Goal: Task Accomplishment & Management: Use online tool/utility

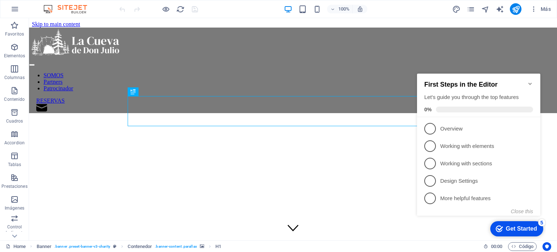
click at [531, 83] on icon "Minimize checklist" at bounding box center [529, 84] width 3 height 2
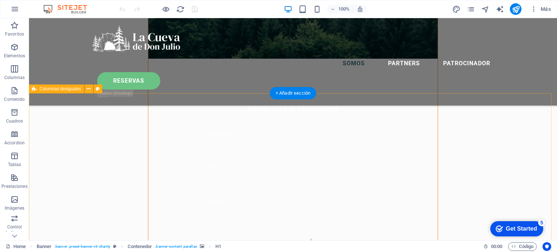
scroll to position [326, 0]
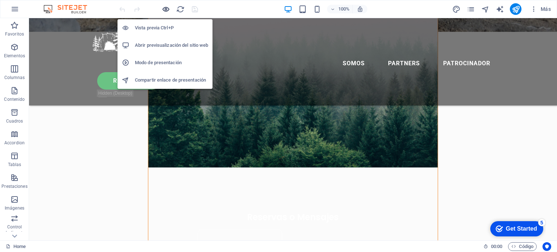
click at [168, 7] on icon "button" at bounding box center [166, 9] width 8 height 8
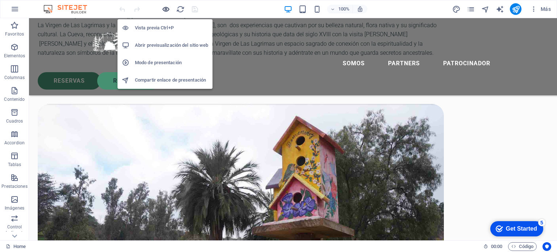
scroll to position [73, 0]
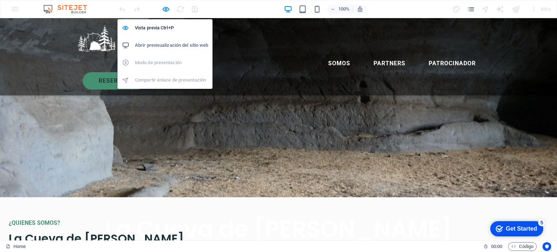
click at [0, 0] on h6 "Abrir previsualización del sitio web" at bounding box center [0, 0] width 0 height 0
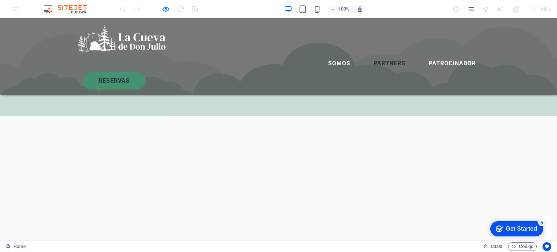
scroll to position [1410, 0]
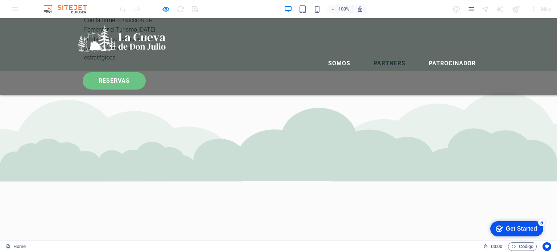
click at [146, 72] on link "RESERVAS" at bounding box center [114, 80] width 63 height 17
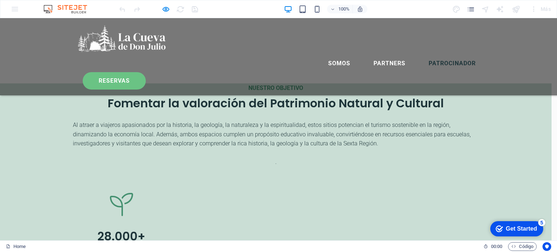
scroll to position [1662, 0]
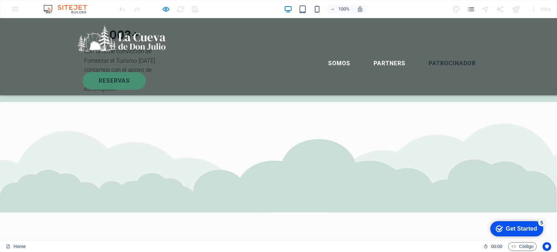
click at [170, 10] on div at bounding box center [158, 9] width 81 height 12
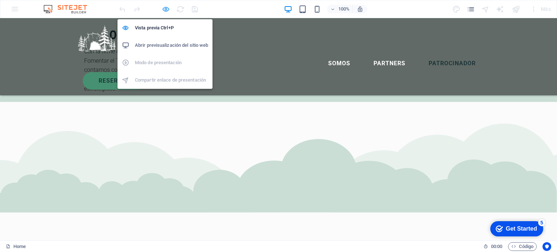
click at [165, 9] on icon "button" at bounding box center [166, 9] width 8 height 8
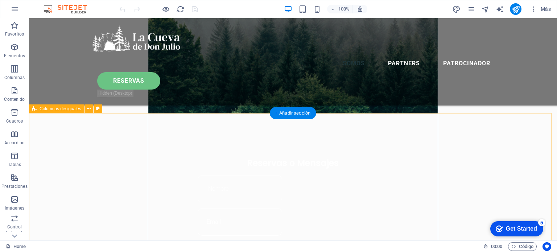
scroll to position [315, 0]
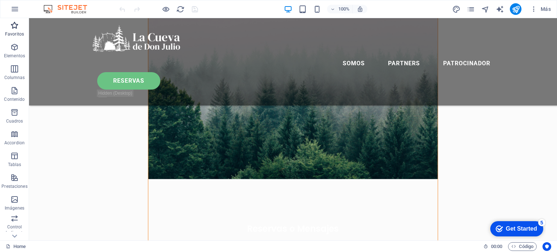
click at [15, 28] on icon "button" at bounding box center [14, 25] width 9 height 9
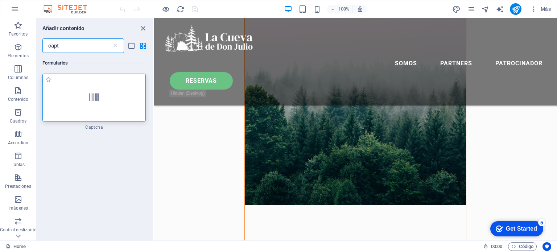
type input "capt"
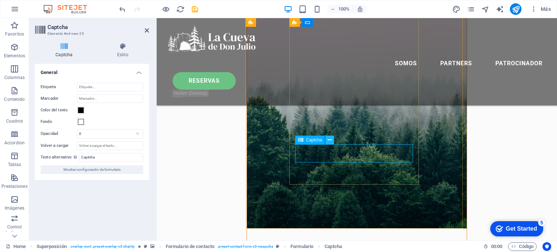
click at [334, 141] on button at bounding box center [329, 140] width 9 height 9
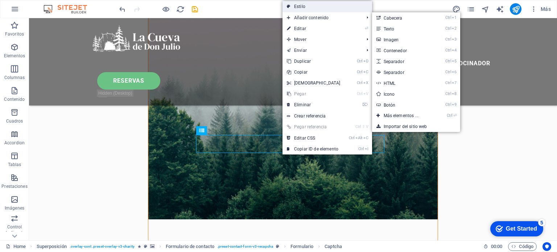
click at [305, 8] on link "Estilo" at bounding box center [327, 6] width 90 height 11
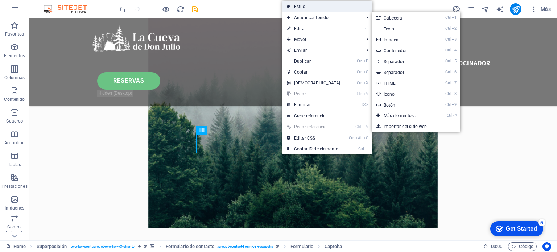
select select "rem"
select select "preset-contact-form-v3-recapcha"
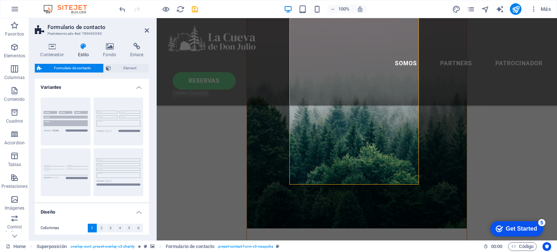
click at [447, 148] on figure at bounding box center [356, 77] width 219 height 302
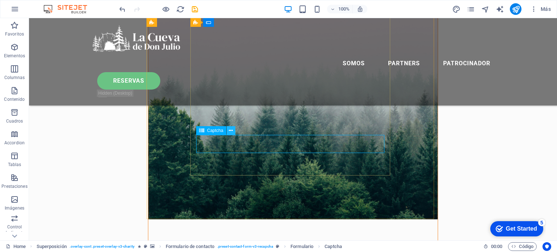
click at [230, 129] on icon at bounding box center [231, 131] width 4 height 8
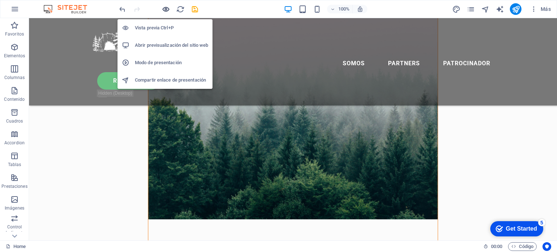
click at [164, 10] on icon "button" at bounding box center [166, 9] width 8 height 8
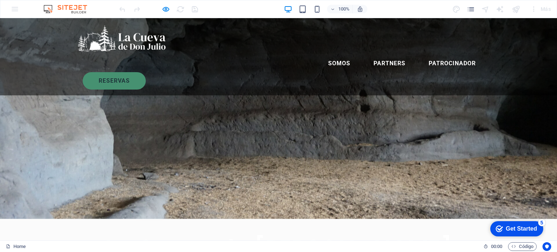
scroll to position [21, 0]
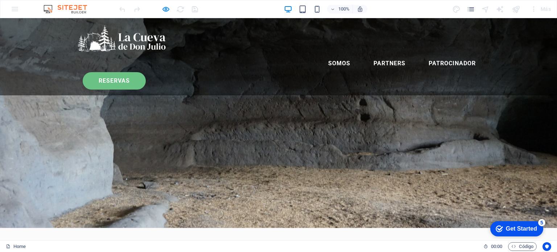
click at [146, 72] on link "RESERVAS" at bounding box center [114, 80] width 63 height 17
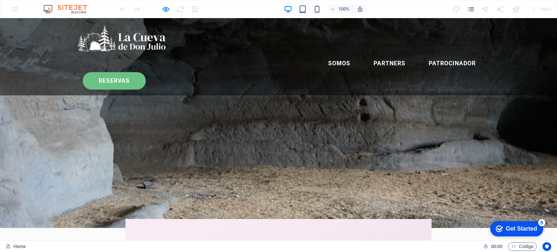
click at [146, 72] on link "RESERVAS" at bounding box center [114, 80] width 63 height 17
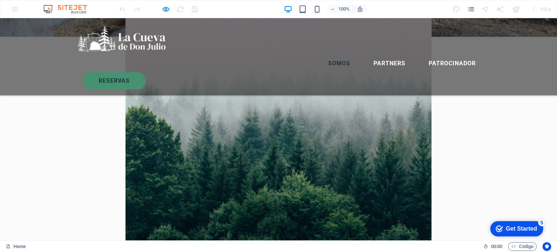
scroll to position [203, 0]
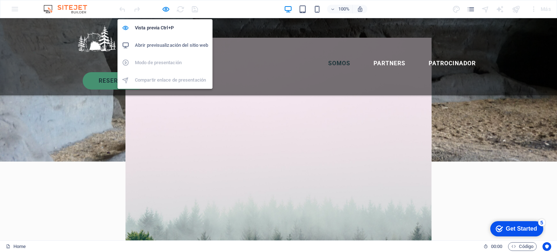
click at [158, 5] on div at bounding box center [158, 9] width 81 height 12
click at [166, 7] on icon "button" at bounding box center [166, 9] width 8 height 8
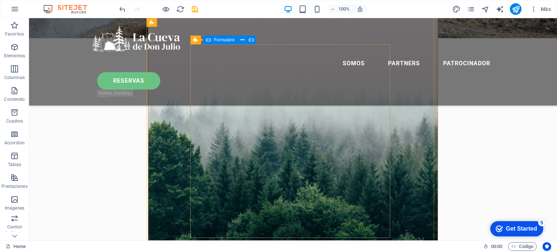
scroll to position [311, 0]
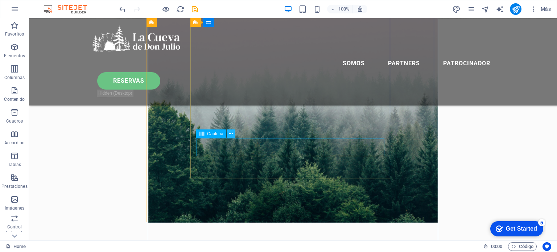
click at [228, 133] on button at bounding box center [231, 133] width 9 height 9
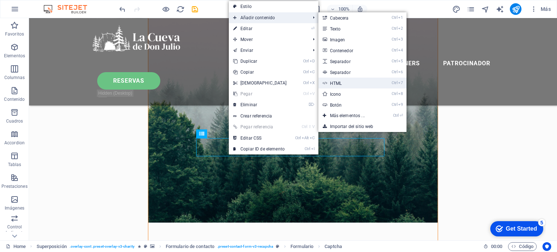
click at [352, 82] on link "Ctrl 7 HTML" at bounding box center [348, 83] width 61 height 11
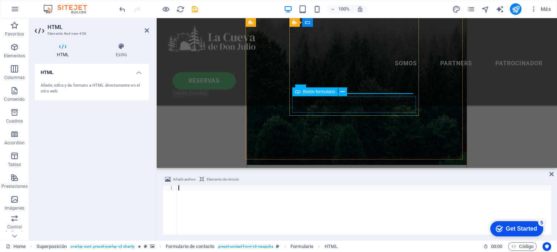
scroll to position [317, 0]
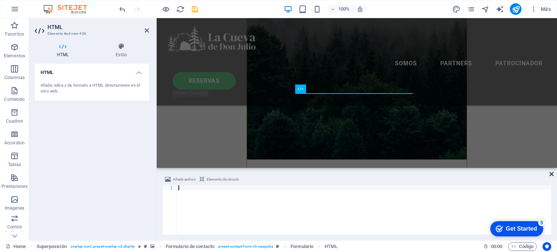
click at [550, 174] on icon at bounding box center [551, 174] width 4 height 6
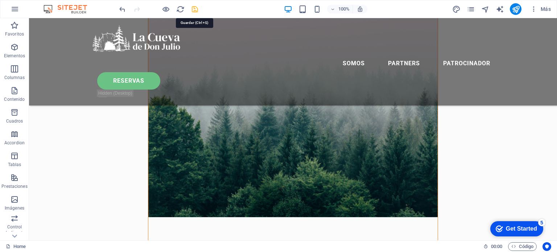
click at [181, 10] on icon "reload" at bounding box center [180, 9] width 8 height 8
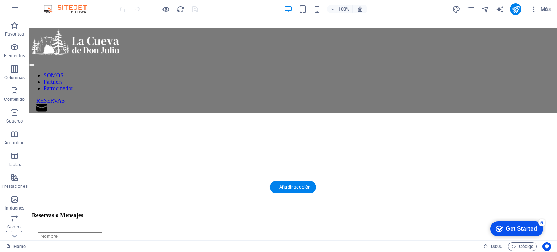
scroll to position [290, 0]
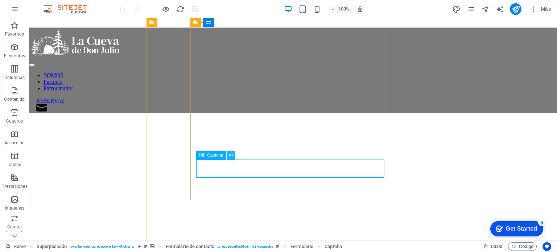
click at [231, 156] on icon at bounding box center [231, 156] width 4 height 8
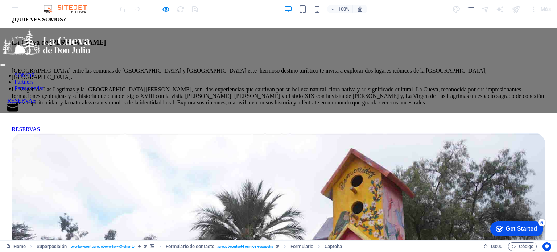
click at [36, 98] on link "RESERVAS" at bounding box center [21, 101] width 28 height 6
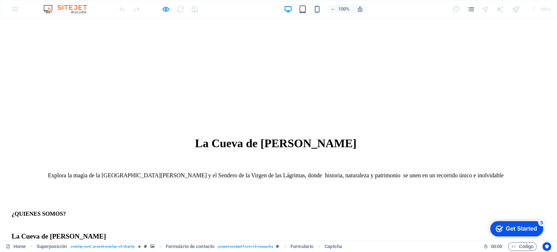
scroll to position [70, 0]
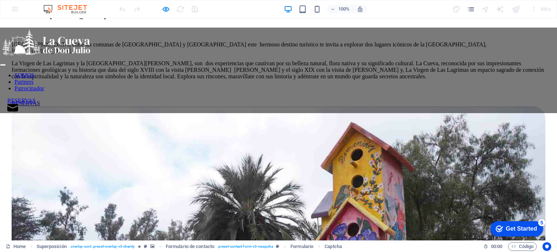
scroll to position [438, 0]
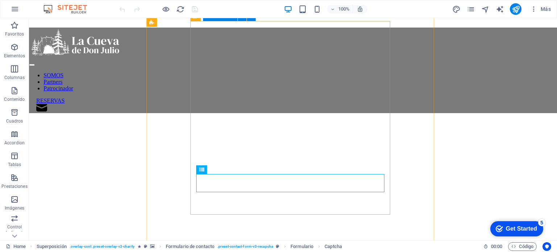
scroll to position [257, 0]
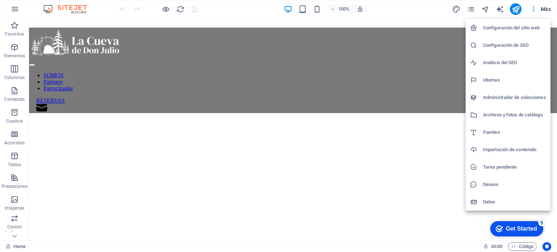
click at [483, 29] on h6 "Configuración del sitio web" at bounding box center [514, 28] width 63 height 9
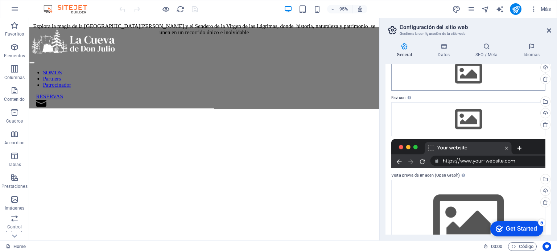
scroll to position [0, 0]
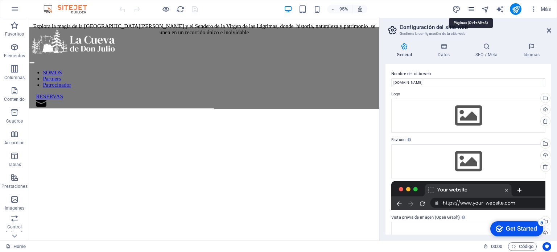
click at [0, 0] on icon "pages" at bounding box center [0, 0] width 0 height 0
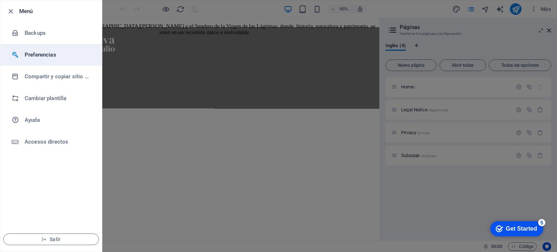
click at [53, 59] on li "Preferencias" at bounding box center [51, 55] width 102 height 22
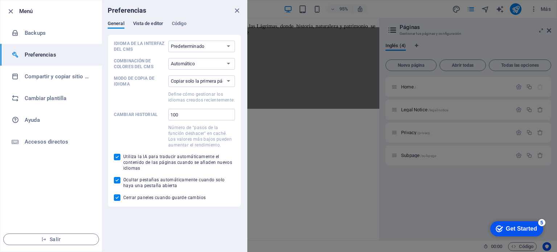
click at [138, 22] on span "Vista de editor" at bounding box center [148, 24] width 30 height 10
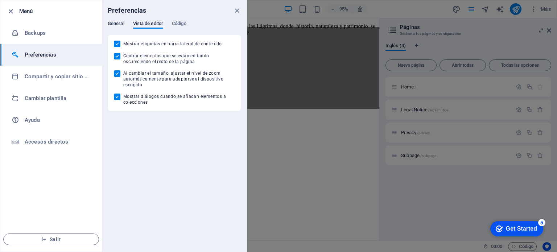
click at [120, 25] on span "General" at bounding box center [116, 24] width 17 height 10
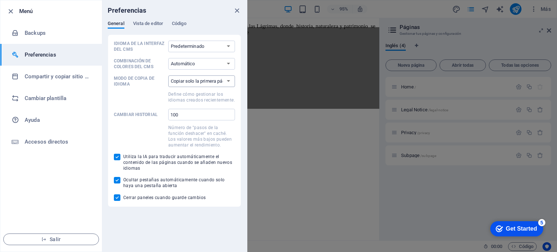
click at [192, 83] on select "Copiar solo la primera página Copiar todas las páginas" at bounding box center [201, 81] width 67 height 12
click at [206, 80] on select "Copiar solo la primera página Copiar todas las páginas" at bounding box center [201, 81] width 67 height 12
click at [182, 21] on span "Código" at bounding box center [179, 24] width 15 height 10
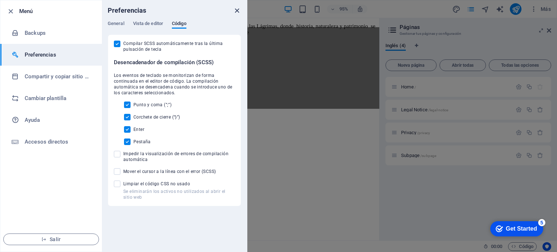
click at [237, 12] on icon "close" at bounding box center [237, 11] width 8 height 8
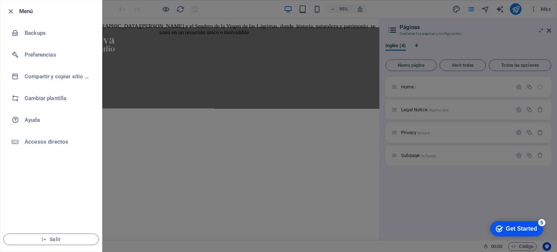
click at [324, 91] on div at bounding box center [278, 126] width 557 height 252
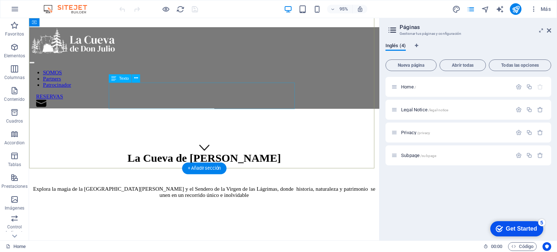
scroll to position [75, 0]
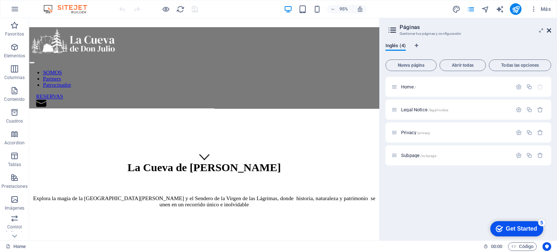
drag, startPoint x: 548, startPoint y: 32, endPoint x: 404, endPoint y: 21, distance: 144.3
click at [548, 32] on icon at bounding box center [549, 31] width 4 height 6
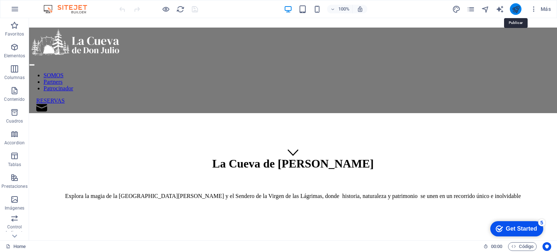
click at [516, 9] on icon "publish" at bounding box center [516, 9] width 8 height 8
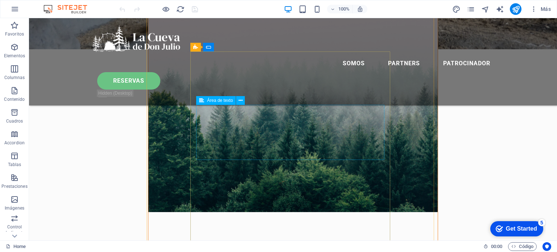
scroll to position [326, 0]
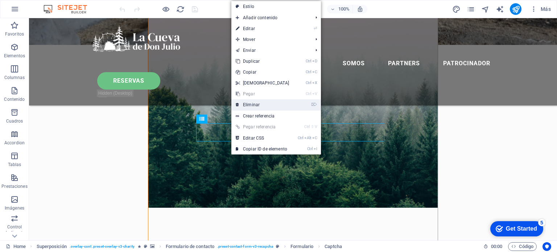
click at [265, 106] on link "⌦ Eliminar" at bounding box center [262, 104] width 62 height 11
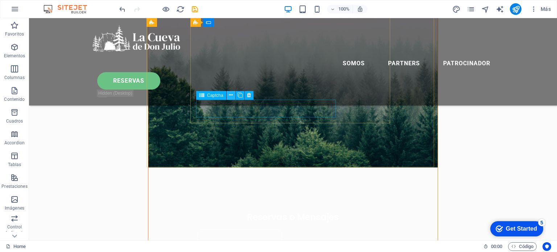
click at [0, 0] on icon at bounding box center [0, 0] width 0 height 0
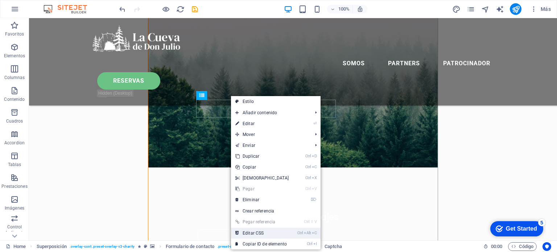
click at [275, 232] on link "Ctrl Alt C Editar CSS" at bounding box center [262, 233] width 62 height 11
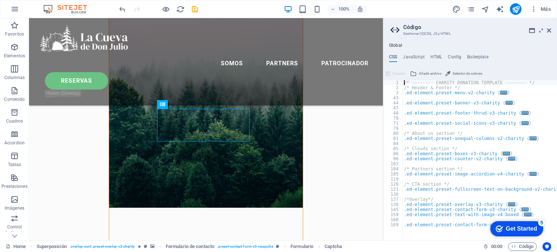
click at [470, 121] on div "/* -------- CHARITY DONATION TEMPLATE -------- */ /* Header & Footer */ .ed-ele…" at bounding box center [479, 165] width 154 height 170
click at [529, 175] on span "..." at bounding box center [532, 174] width 7 height 4
type textarea ".ed-element.preset-image-accordion-v4-charity {"
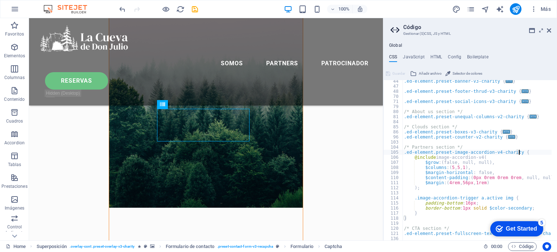
scroll to position [0, 0]
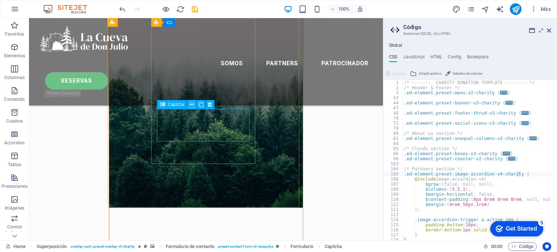
click at [0, 0] on icon at bounding box center [0, 0] width 0 height 0
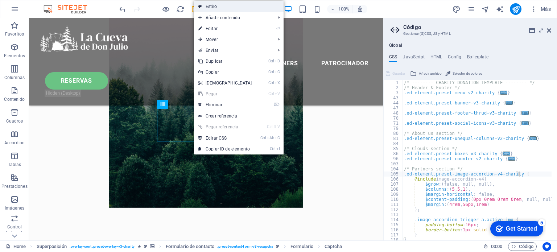
click at [240, 10] on link "Estilo" at bounding box center [239, 6] width 90 height 11
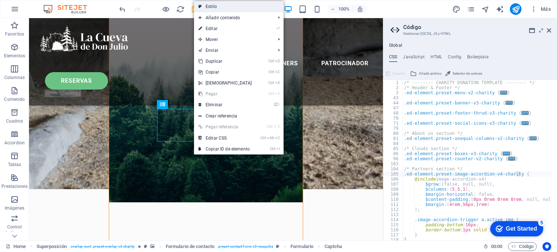
select select "rem"
select select "preset-contact-form-v3-recapcha"
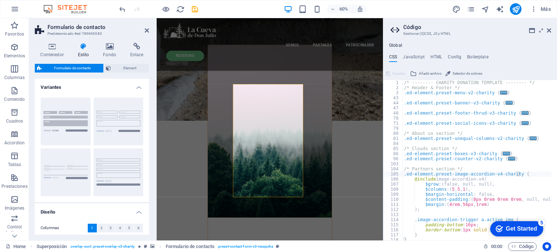
scroll to position [316, 0]
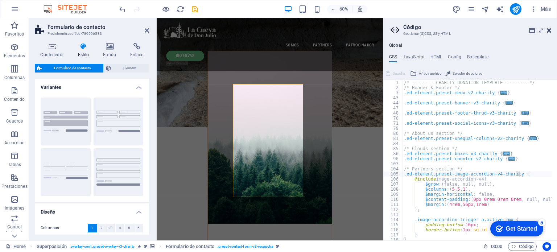
click at [547, 28] on icon at bounding box center [549, 31] width 4 height 6
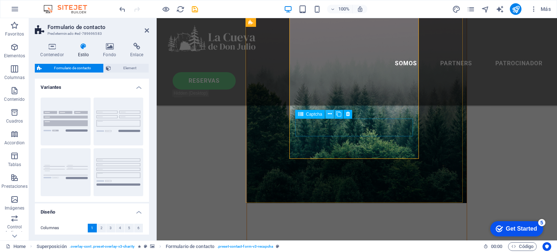
click at [326, 113] on button at bounding box center [329, 114] width 9 height 9
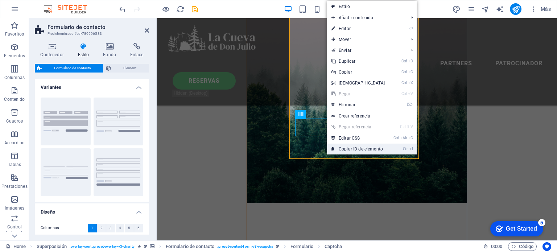
click at [355, 148] on link "Ctrl I Copiar ID de elemento" at bounding box center [358, 149] width 62 height 11
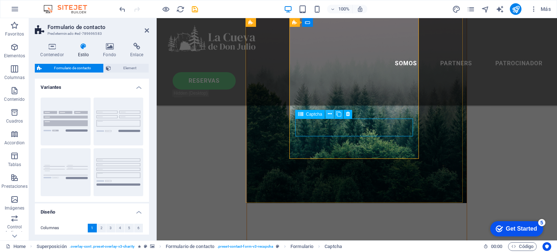
click at [0, 0] on icon at bounding box center [0, 0] width 0 height 0
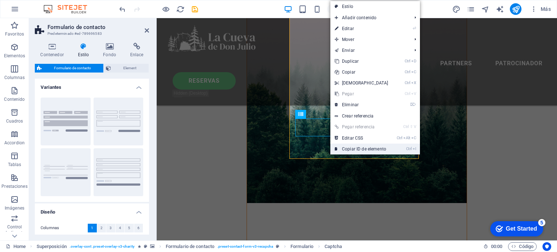
click at [358, 145] on link "Ctrl I Copiar ID de elemento" at bounding box center [361, 149] width 62 height 11
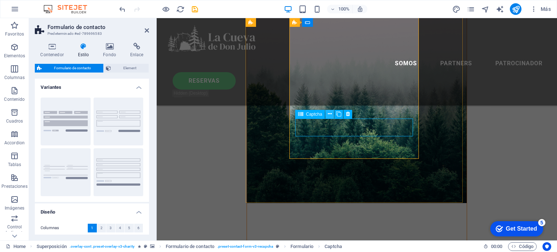
click at [0, 0] on icon at bounding box center [0, 0] width 0 height 0
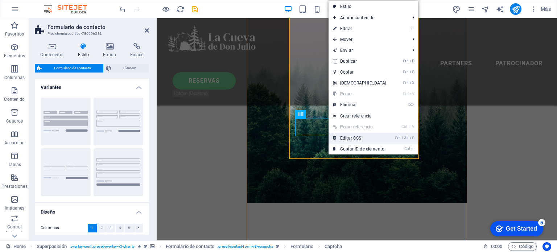
click at [364, 135] on link "Ctrl Alt C Editar CSS" at bounding box center [359, 138] width 62 height 11
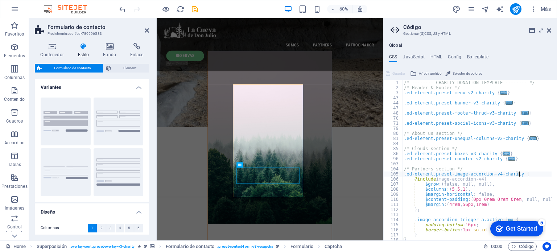
click at [485, 184] on div "/* -------- CHARITY DONATION TEMPLATE -------- */ /* Header & Footer */ .ed-ele…" at bounding box center [478, 162] width 152 height 165
type textarea "$grow: (false, null, null),"
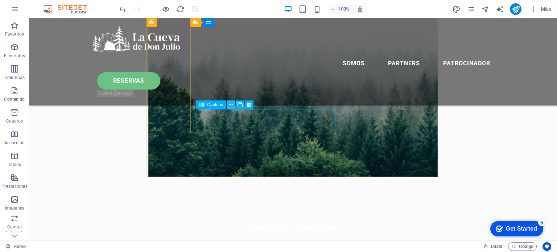
click at [0, 0] on icon at bounding box center [0, 0] width 0 height 0
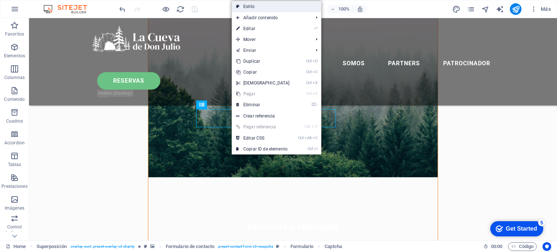
click at [262, 7] on link "Estilo" at bounding box center [277, 6] width 90 height 11
select select "rem"
select select "preset-contact-form-v3-recapcha"
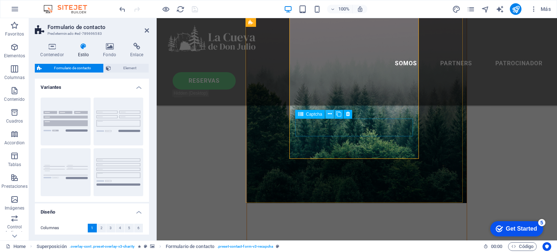
click at [0, 0] on icon at bounding box center [0, 0] width 0 height 0
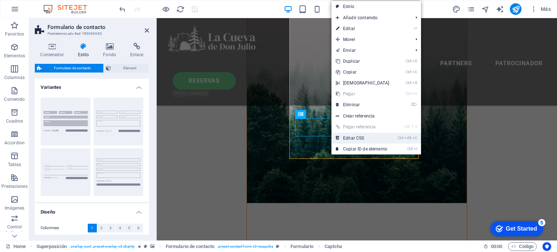
click at [382, 136] on link "Ctrl Alt C Editar CSS" at bounding box center [362, 138] width 62 height 11
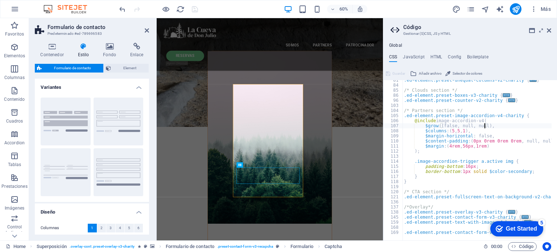
scroll to position [0, 0]
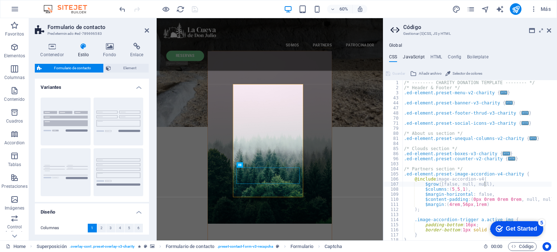
click at [414, 58] on h4 "JavaScript" at bounding box center [413, 58] width 21 height 8
type textarea "/* JS for preset "Menu V2" */"
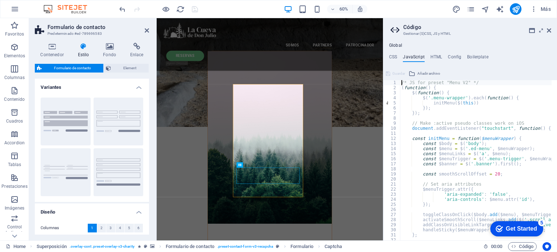
click at [442, 59] on ul "CSS JavaScript HTML Config Boilerplate" at bounding box center [470, 58] width 174 height 8
click at [436, 56] on h4 "HTML" at bounding box center [436, 58] width 12 height 8
type textarea "<a href="#main-content" class="wv-link-content button">Skip to main content</a>"
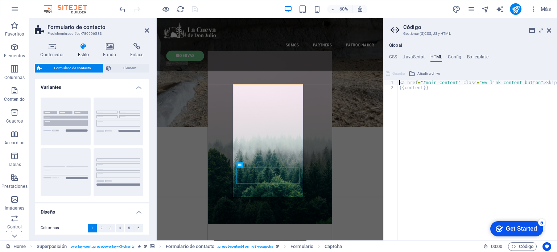
click at [456, 54] on div "Global CSS JavaScript HTML Config Boilerplate $grow: (false, null, null), 1 2 3…" at bounding box center [470, 142] width 174 height 198
click at [457, 59] on h4 "Config" at bounding box center [454, 58] width 13 height 8
type textarea "$color-user-5: #000000;"
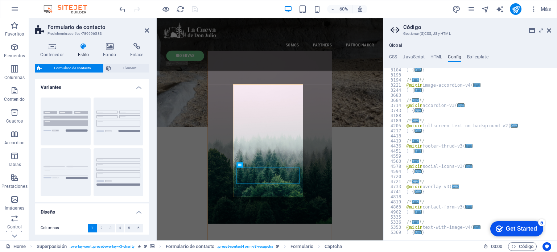
scroll to position [376, 0]
click at [473, 60] on h4 "Boilerplate" at bounding box center [477, 58] width 21 height 8
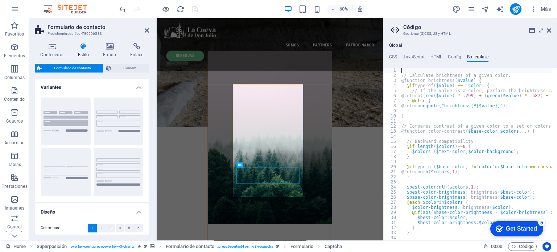
scroll to position [74, 0]
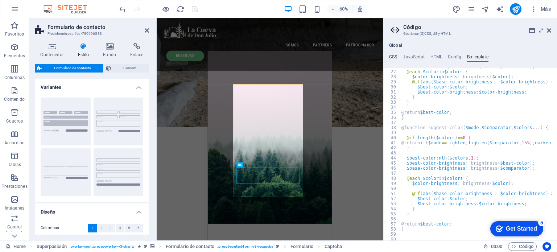
click at [394, 55] on h4 "CSS" at bounding box center [393, 58] width 8 height 8
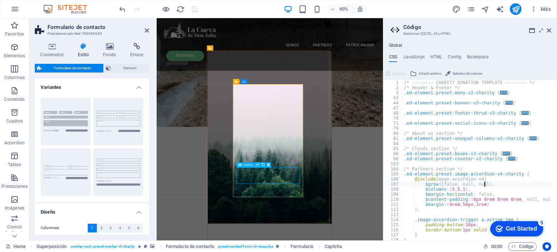
click at [0, 0] on icon at bounding box center [0, 0] width 0 height 0
click at [550, 29] on icon at bounding box center [549, 31] width 4 height 6
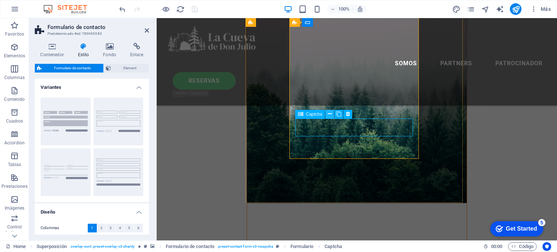
click at [0, 0] on icon at bounding box center [0, 0] width 0 height 0
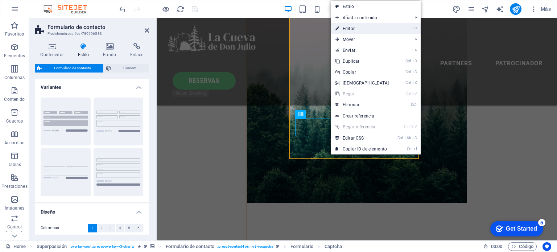
click at [358, 29] on link "⏎ Editar" at bounding box center [362, 28] width 62 height 11
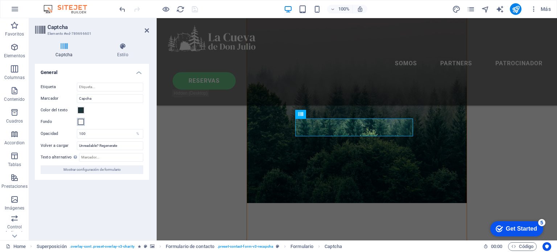
click at [81, 123] on span at bounding box center [81, 122] width 6 height 6
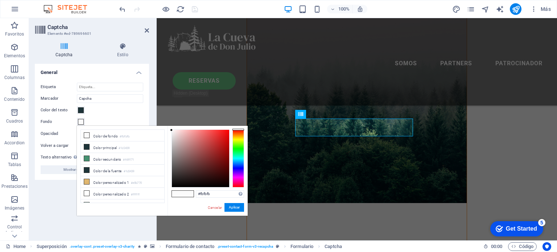
click at [81, 123] on span at bounding box center [81, 122] width 6 height 6
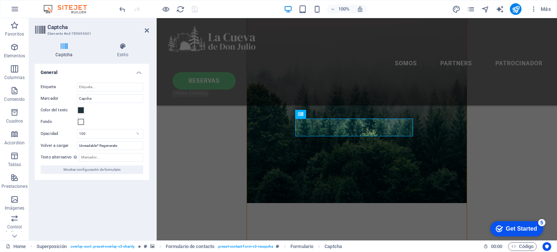
click at [99, 113] on div "Color del texto" at bounding box center [92, 110] width 103 height 9
click at [95, 98] on input "Capcha" at bounding box center [110, 98] width 66 height 9
click at [95, 87] on input "Etiqueta" at bounding box center [110, 87] width 66 height 9
drag, startPoint x: 128, startPoint y: 145, endPoint x: 53, endPoint y: 152, distance: 75.4
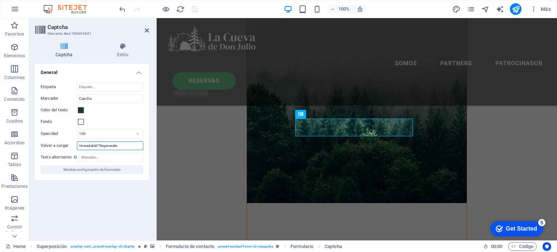
click at [53, 152] on div "Etiqueta Marcador Capcha Color del texto Fondo Opacidad 100 % Volver a cargar U…" at bounding box center [92, 128] width 114 height 103
click at [87, 148] on input "Unreadable? Regenerate" at bounding box center [110, 145] width 66 height 9
click at [103, 159] on input "Texto alternativo El texto alternativo es usado por aquellos dispositivos que n…" at bounding box center [111, 157] width 64 height 9
click at [67, 172] on span "Mostrar configuración de formulario" at bounding box center [91, 169] width 57 height 9
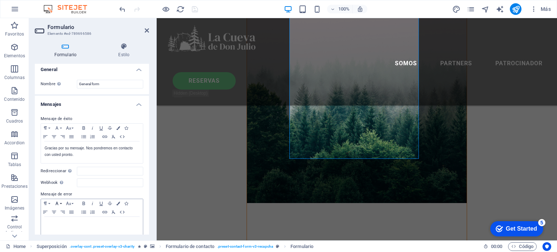
scroll to position [0, 0]
click at [71, 53] on h4 "Formulario" at bounding box center [67, 50] width 64 height 15
click at [135, 70] on h4 "General" at bounding box center [92, 70] width 114 height 13
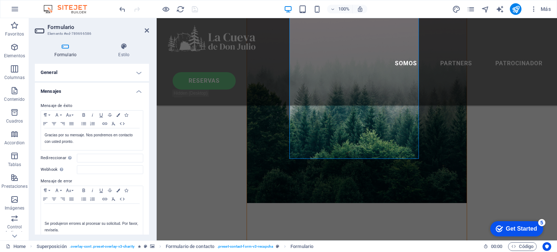
click at [137, 94] on h4 "Mensajes" at bounding box center [92, 89] width 114 height 13
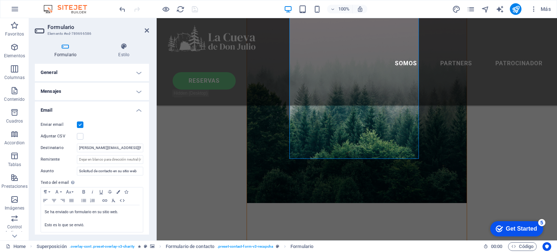
click at [138, 112] on h4 "Email" at bounding box center [92, 108] width 114 height 13
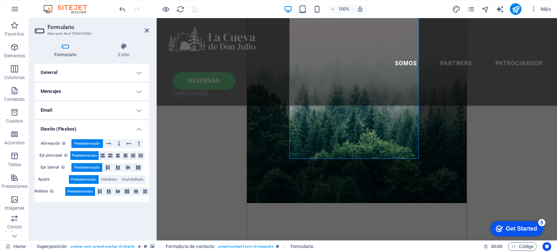
click at [138, 127] on h4 "Diseño (Flexbox)" at bounding box center [92, 126] width 114 height 13
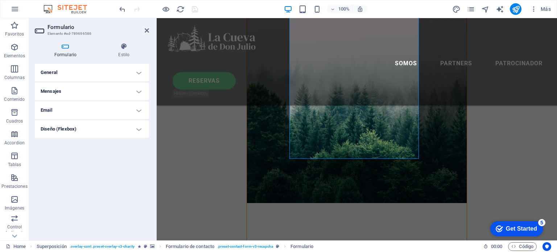
click at [138, 128] on h4 "Diseño (Flexbox)" at bounding box center [92, 128] width 114 height 17
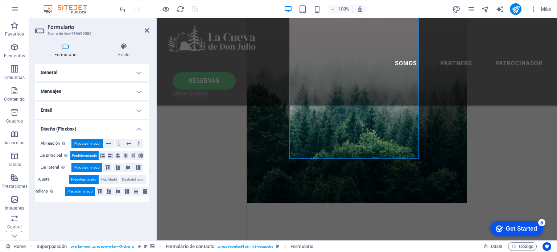
click at [136, 108] on h4 "Email" at bounding box center [92, 110] width 114 height 17
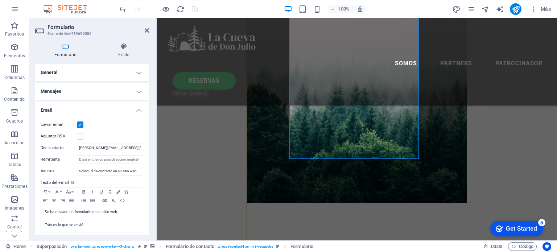
click at [137, 108] on h4 "Email" at bounding box center [92, 108] width 114 height 13
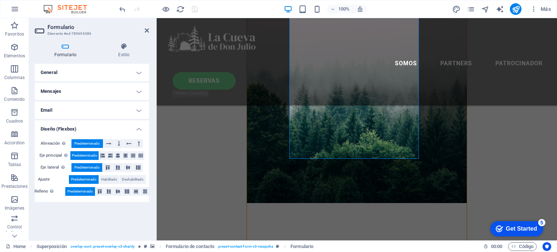
click at [138, 91] on h4 "Mensajes" at bounding box center [92, 91] width 114 height 17
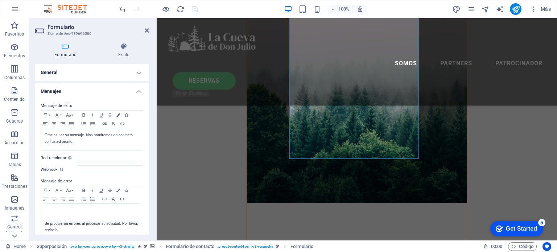
click at [137, 88] on h4 "Mensajes" at bounding box center [92, 89] width 114 height 13
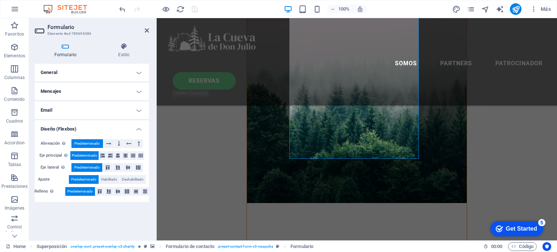
click at [140, 69] on h4 "General" at bounding box center [92, 72] width 114 height 17
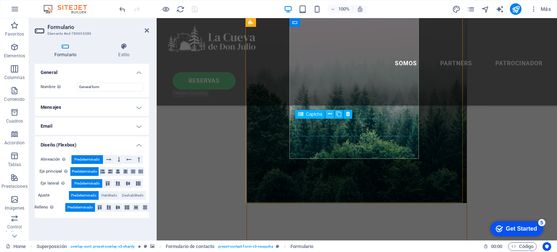
click at [0, 0] on icon at bounding box center [0, 0] width 0 height 0
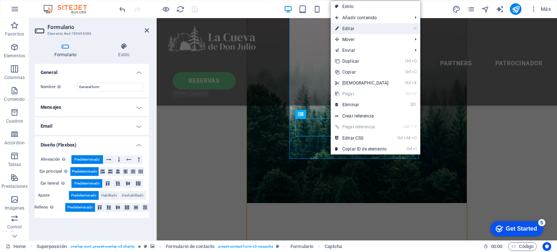
click at [365, 25] on link "⏎ Editar" at bounding box center [362, 28] width 62 height 11
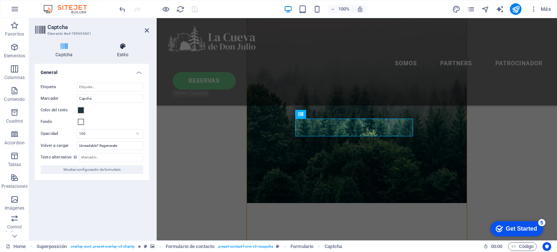
click at [123, 55] on h4 "Estilo" at bounding box center [122, 50] width 53 height 15
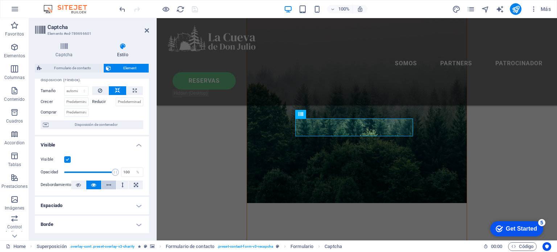
scroll to position [36, 0]
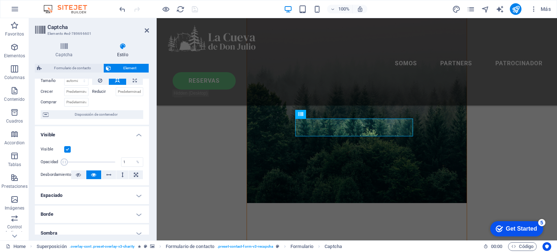
drag, startPoint x: 115, startPoint y: 161, endPoint x: 51, endPoint y: 158, distance: 63.1
click at [51, 158] on div "Opacidad 1 %" at bounding box center [92, 162] width 103 height 11
type input "100"
drag, startPoint x: 108, startPoint y: 160, endPoint x: 151, endPoint y: 160, distance: 42.8
click at [151, 160] on div "Captcha Estilo Turnstile Turnstile de Cloudfare es una integración de terceros …" at bounding box center [92, 138] width 126 height 203
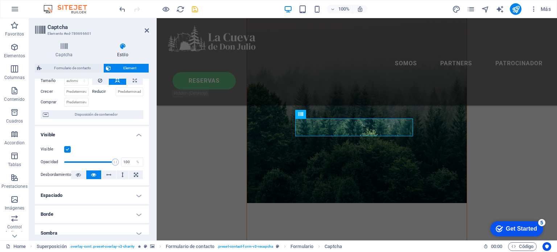
click at [117, 195] on h4 "Espaciado" at bounding box center [92, 195] width 114 height 17
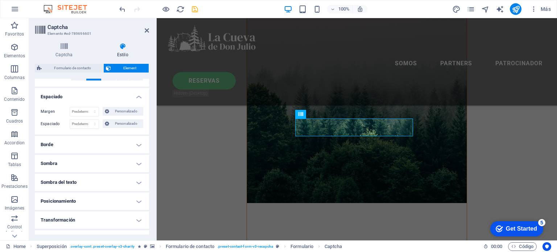
scroll to position [145, 0]
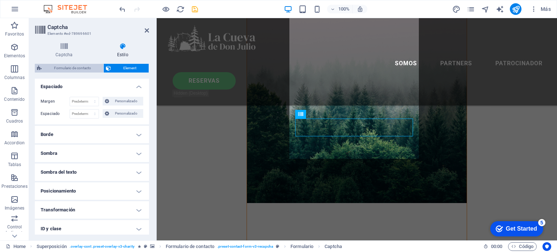
click at [85, 68] on span "Formulario de contacto" at bounding box center [72, 68] width 57 height 9
select select "rem"
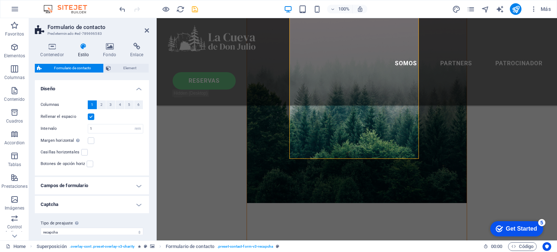
scroll to position [131, 0]
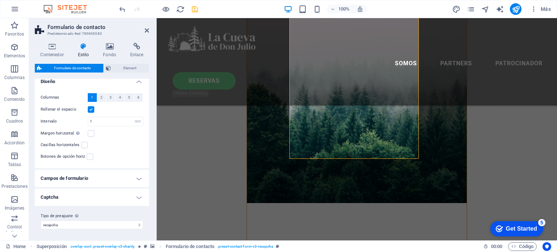
click at [137, 194] on h4 "Captcha" at bounding box center [92, 197] width 114 height 17
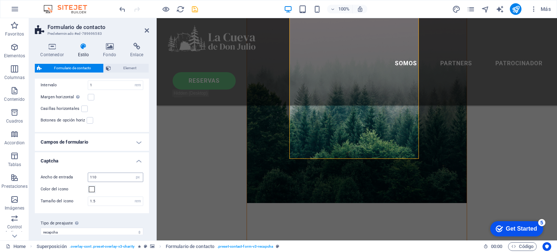
scroll to position [174, 0]
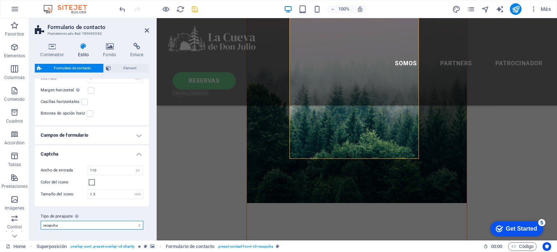
drag, startPoint x: 80, startPoint y: 223, endPoint x: 55, endPoint y: 223, distance: 25.4
click at [55, 223] on select "charity recapcha Añadir tipo de preajuste" at bounding box center [92, 225] width 103 height 9
click at [41, 221] on select "charity recapcha Añadir tipo de preajuste" at bounding box center [92, 225] width 103 height 9
click at [74, 224] on select "charity recapcha Añadir tipo de preajuste" at bounding box center [92, 225] width 103 height 9
click at [41, 221] on select "charity recapcha Añadir tipo de preajuste" at bounding box center [92, 225] width 103 height 9
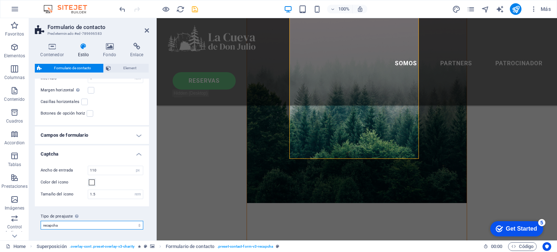
select select "preset-contact-form-v3-recapcha"
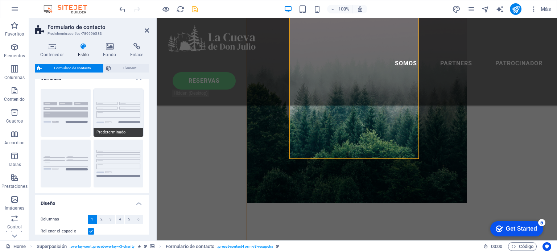
scroll to position [0, 0]
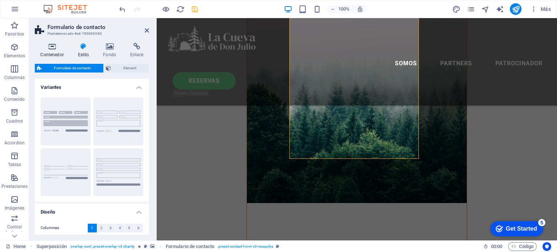
click at [53, 50] on icon at bounding box center [52, 46] width 34 height 7
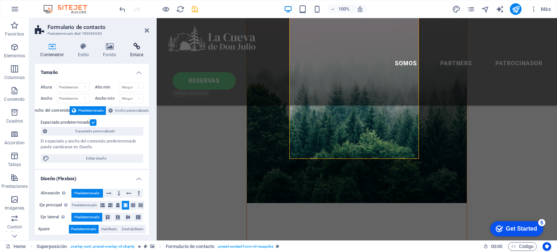
click at [133, 48] on icon at bounding box center [136, 46] width 25 height 7
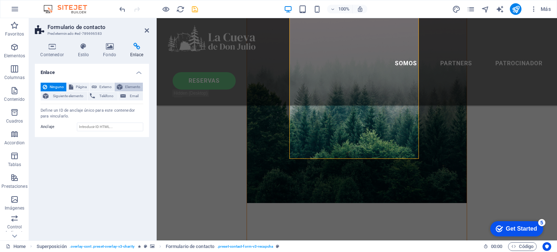
click at [133, 85] on span "Elemento" at bounding box center [133, 87] width 16 height 9
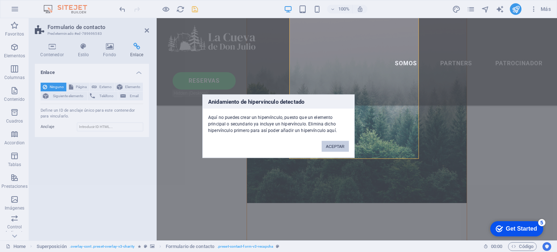
click at [339, 148] on button "ACEPTAR" at bounding box center [335, 146] width 27 height 11
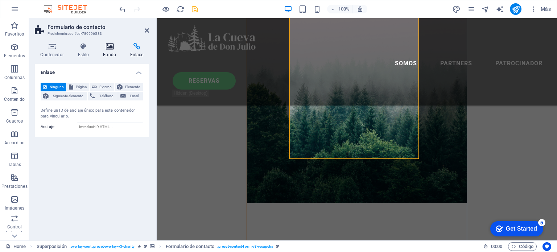
click at [99, 55] on h4 "Fondo" at bounding box center [111, 50] width 27 height 15
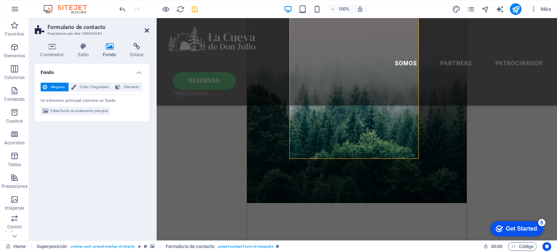
click at [146, 30] on icon at bounding box center [147, 31] width 4 height 6
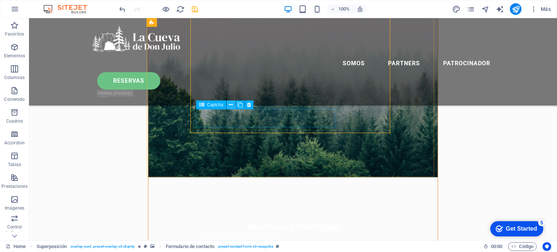
click at [0, 0] on icon at bounding box center [0, 0] width 0 height 0
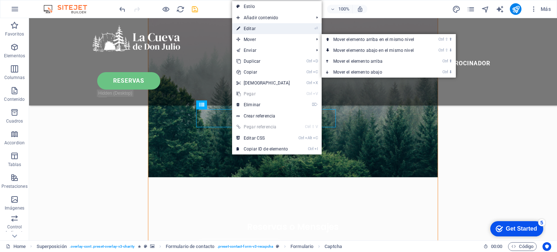
click at [262, 29] on link "⏎ Editar" at bounding box center [263, 28] width 62 height 11
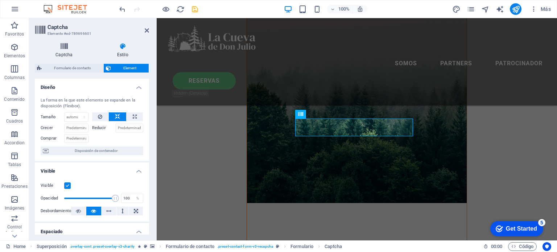
click at [65, 48] on icon at bounding box center [64, 46] width 59 height 7
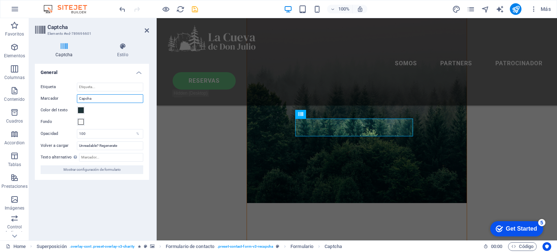
click at [98, 100] on input "Capcha" at bounding box center [110, 98] width 66 height 9
drag, startPoint x: 98, startPoint y: 100, endPoint x: 67, endPoint y: 101, distance: 31.6
click at [67, 101] on div "Marcador Capcha" at bounding box center [92, 98] width 103 height 9
click at [105, 113] on div "Color del texto" at bounding box center [92, 110] width 103 height 9
click at [271, 142] on figure at bounding box center [356, 63] width 219 height 279
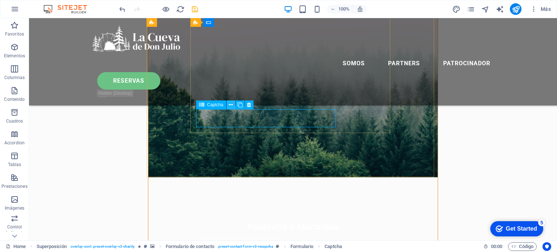
click at [0, 0] on icon at bounding box center [0, 0] width 0 height 0
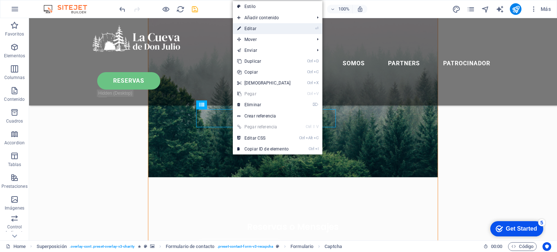
click at [264, 29] on link "⏎ Editar" at bounding box center [264, 28] width 62 height 11
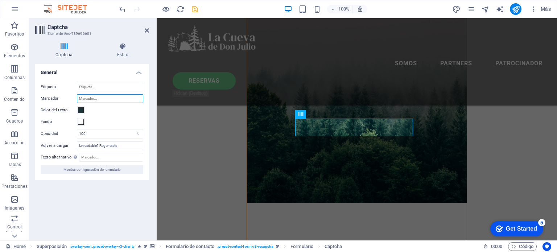
click at [112, 95] on input "Marcador" at bounding box center [110, 98] width 66 height 9
click at [86, 98] on input "Capcha" at bounding box center [110, 98] width 66 height 9
type input "Captcha"
click at [113, 127] on div "Etiqueta Marcador Captcha Color del texto Fondo Opacidad 100 % Volver a cargar …" at bounding box center [92, 128] width 114 height 103
drag, startPoint x: 122, startPoint y: 144, endPoint x: 55, endPoint y: 144, distance: 67.1
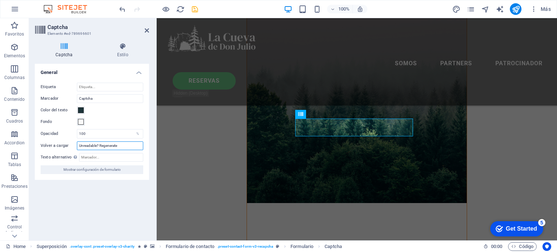
click at [55, 144] on div "Volver a cargar Unreadable? Regenerate" at bounding box center [92, 145] width 103 height 9
drag, startPoint x: 78, startPoint y: 35, endPoint x: 90, endPoint y: 36, distance: 11.6
click at [90, 36] on h3 "Elemento #ed-789696601" at bounding box center [90, 33] width 87 height 7
click at [149, 30] on aside "Captcha Elemento #ed-789696601 Captcha Estilo Turnstile Turnstile de Cloudfare …" at bounding box center [93, 129] width 128 height 222
click at [194, 10] on icon "save" at bounding box center [195, 9] width 8 height 8
